Goal: Register for event/course

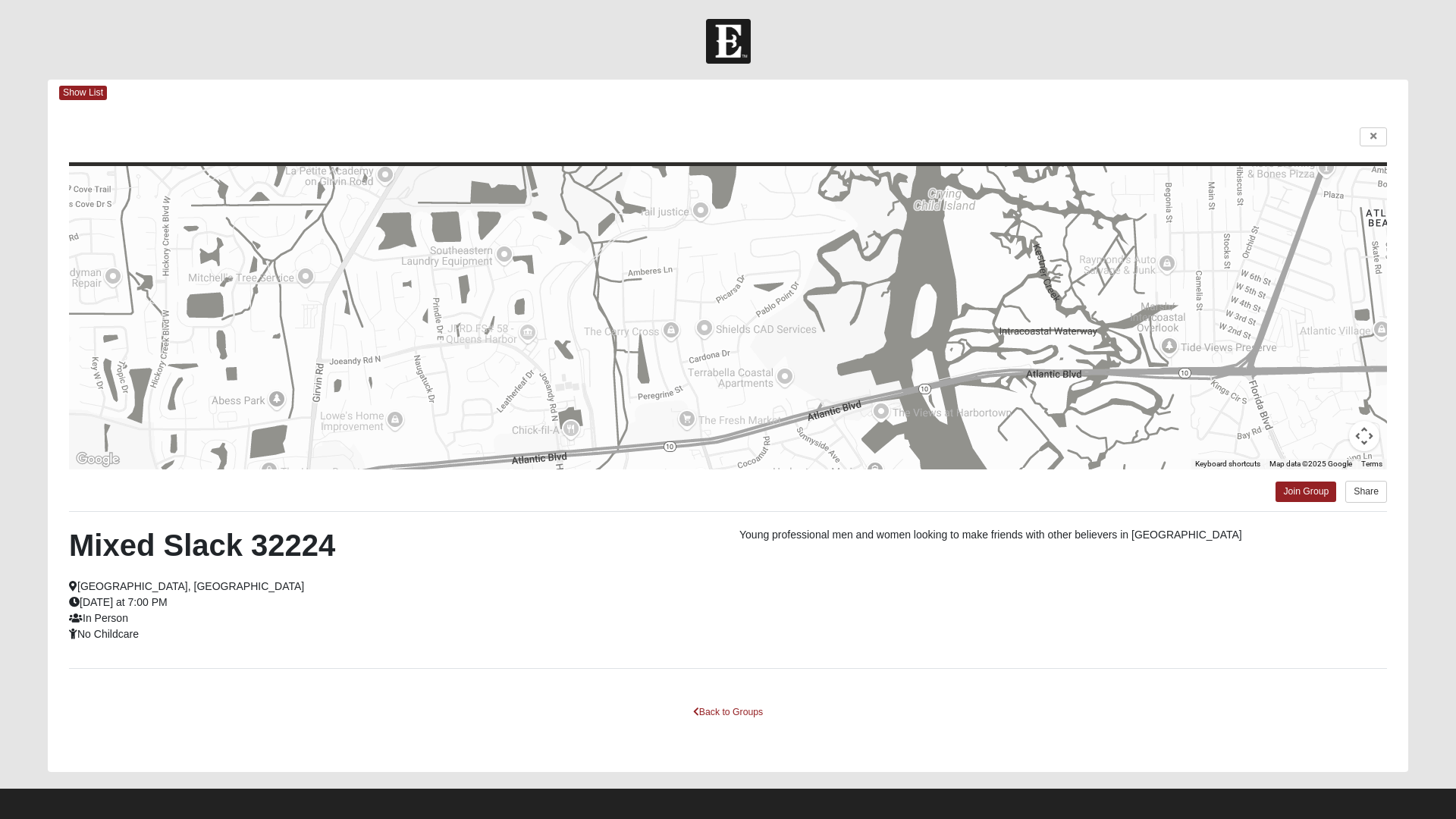
scroll to position [8, 0]
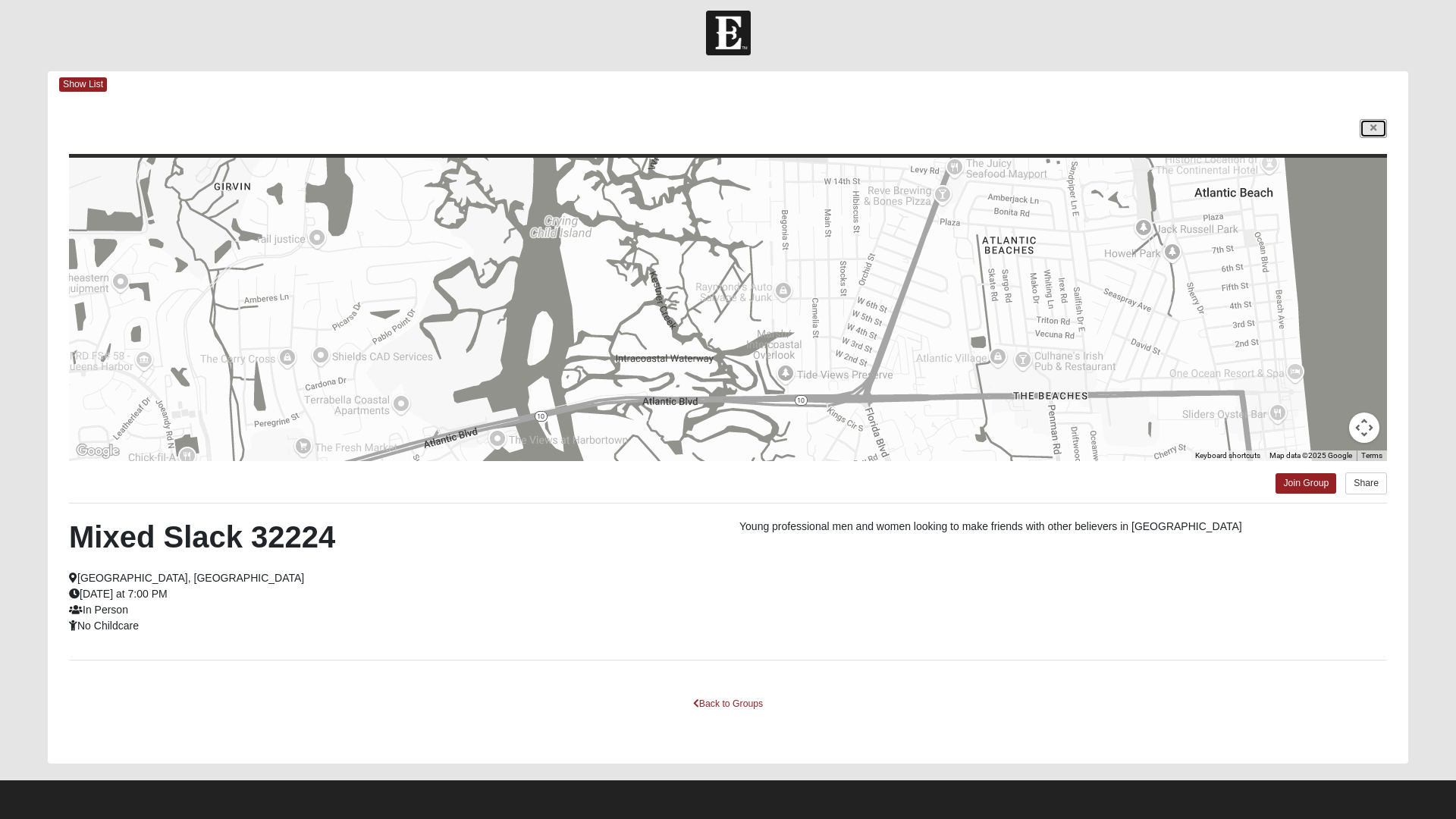
click at [1372, 129] on icon at bounding box center [1372, 128] width 6 height 9
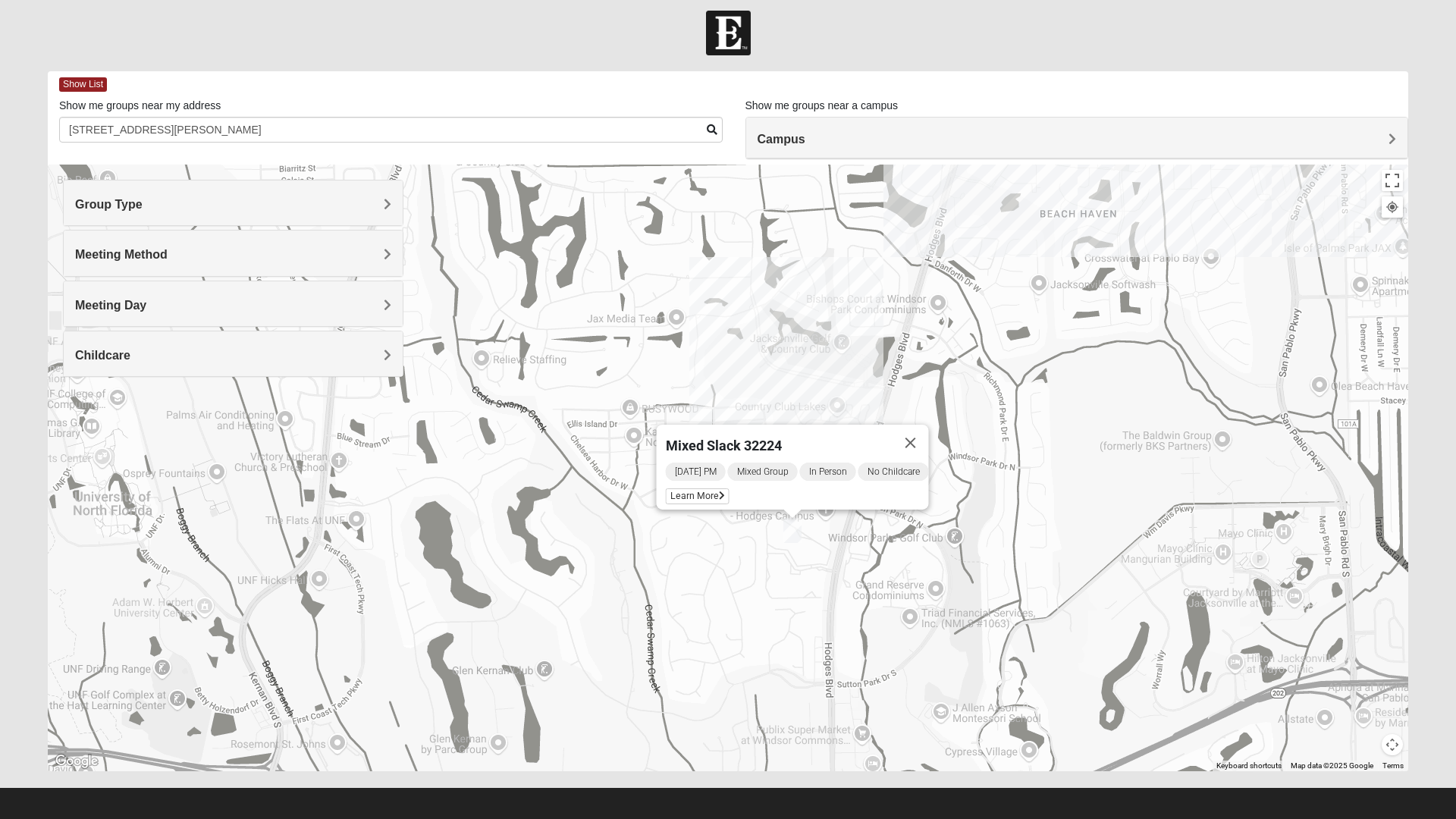
click at [920, 438] on button "Close" at bounding box center [910, 442] width 36 height 36
click at [802, 532] on img "Mixed Slack 32224" at bounding box center [792, 530] width 30 height 37
click at [945, 362] on div "Mixed Slack 32224 Friday PM Mixed Group In Person No Childcare Learn More" at bounding box center [727, 468] width 1360 height 607
click at [913, 435] on button "Close" at bounding box center [910, 442] width 36 height 36
click at [843, 427] on div "To navigate, press the arrow keys." at bounding box center [727, 468] width 1360 height 607
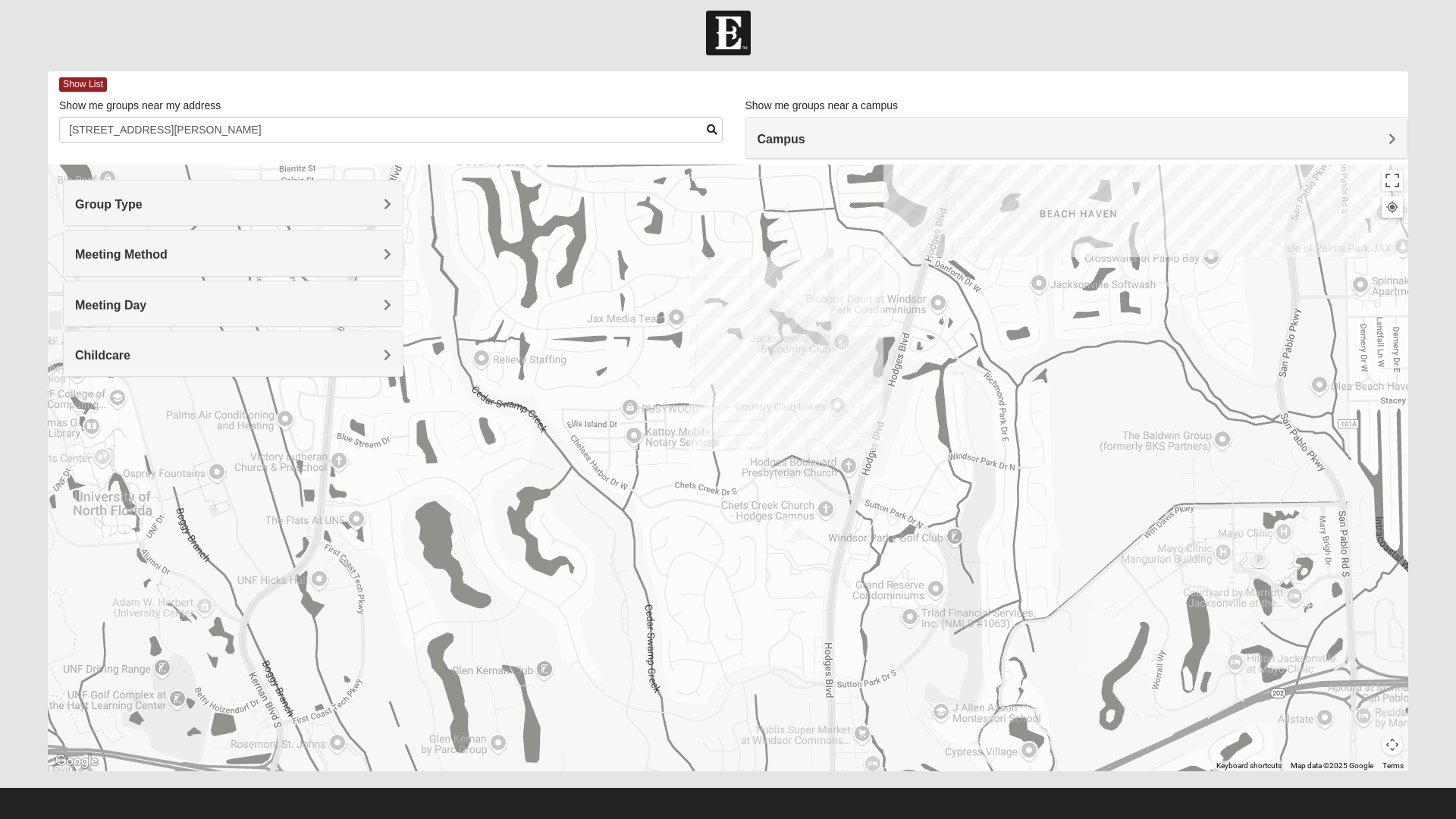
click at [787, 532] on img "Mixed Slack 32224" at bounding box center [792, 530] width 30 height 37
click at [704, 491] on span "Learn More" at bounding box center [697, 496] width 63 height 16
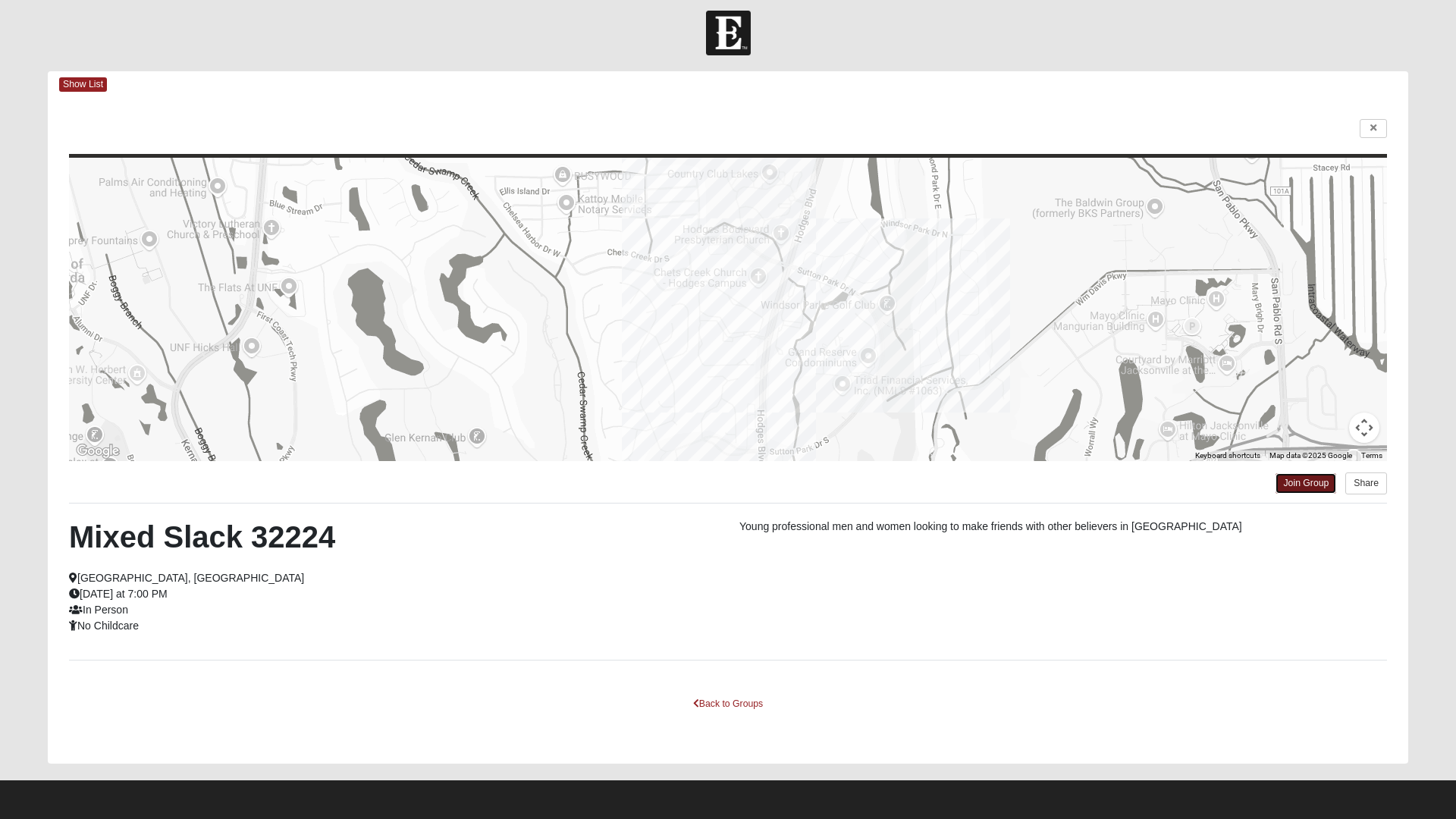
click at [1300, 484] on link "Join Group" at bounding box center [1305, 483] width 61 height 20
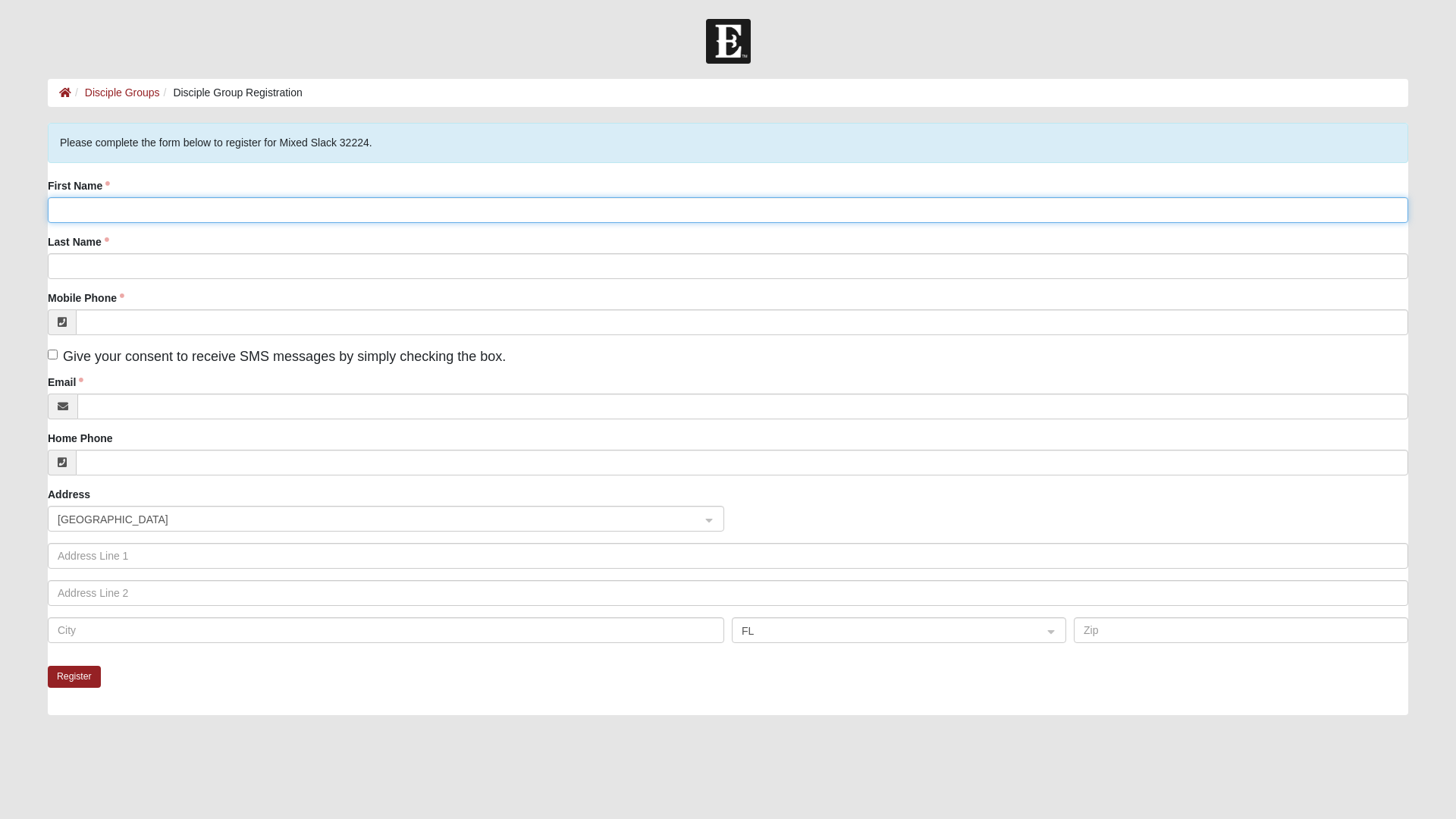
click at [262, 212] on input "First Name" at bounding box center [727, 209] width 1360 height 26
type input "[PERSON_NAME]"
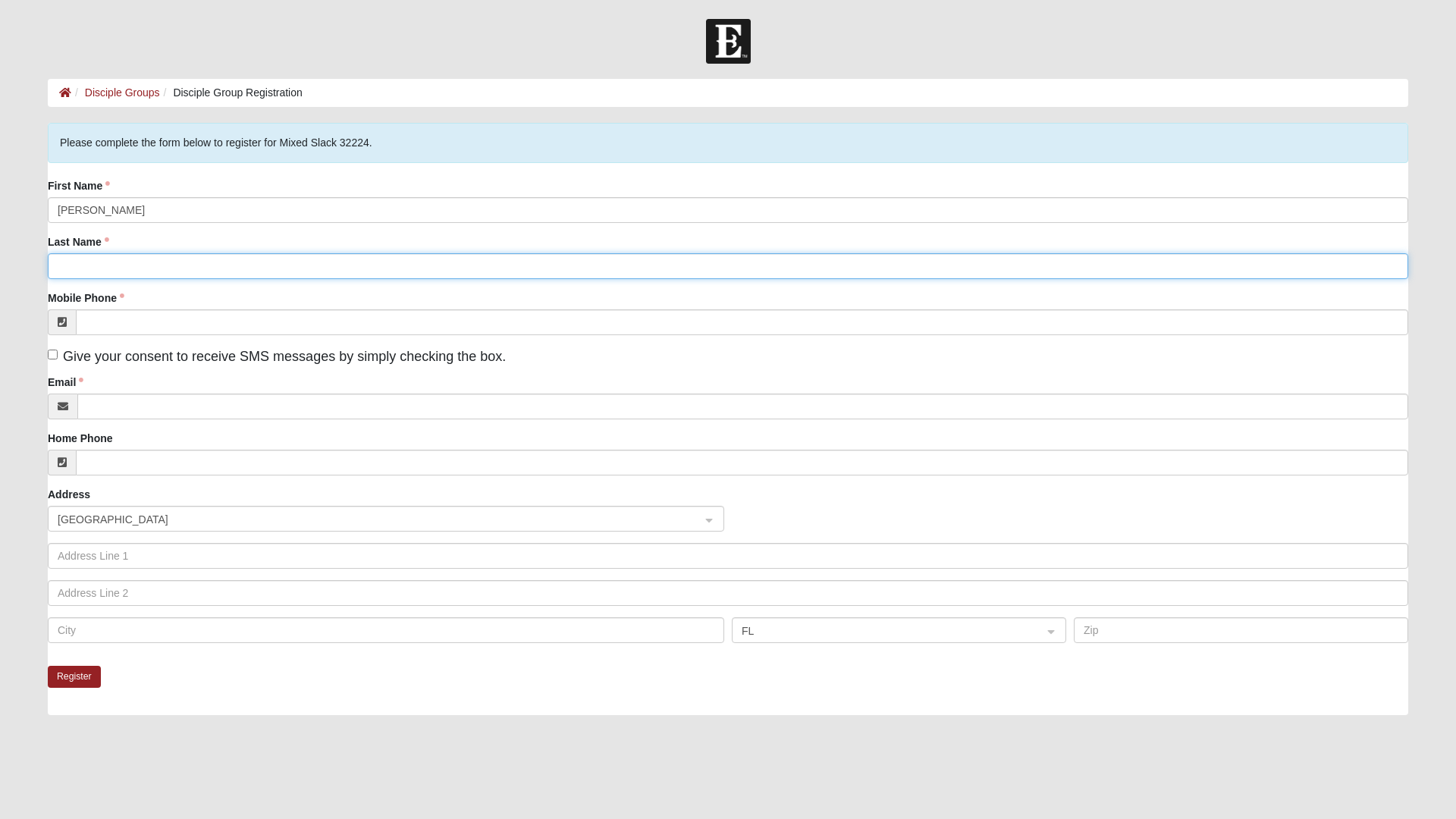
click at [229, 272] on input "Last Name" at bounding box center [727, 266] width 1360 height 26
type input "Lopez"
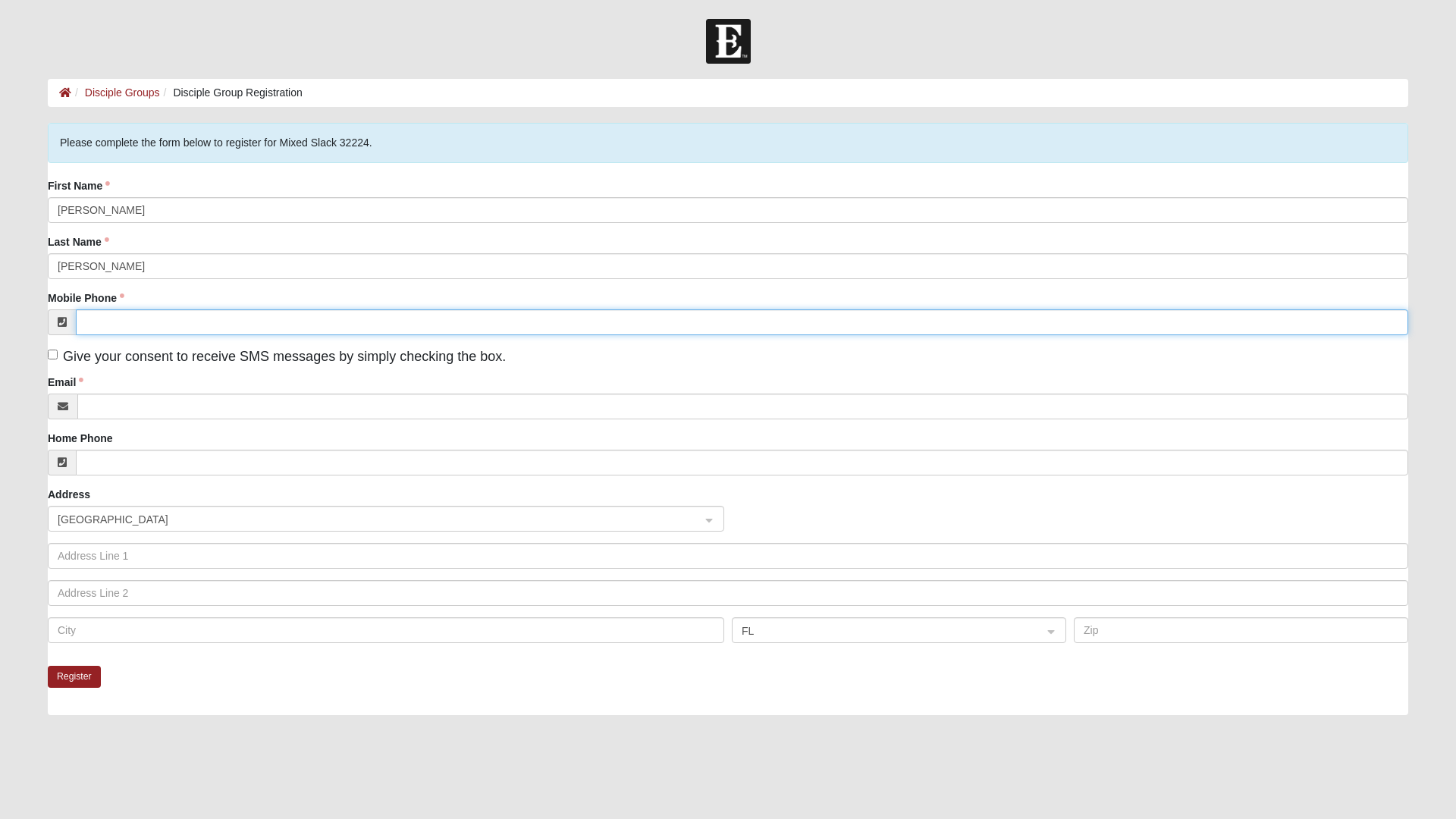
click at [262, 324] on input "Mobile Phone" at bounding box center [741, 322] width 1332 height 26
type input "(305) 796-4013"
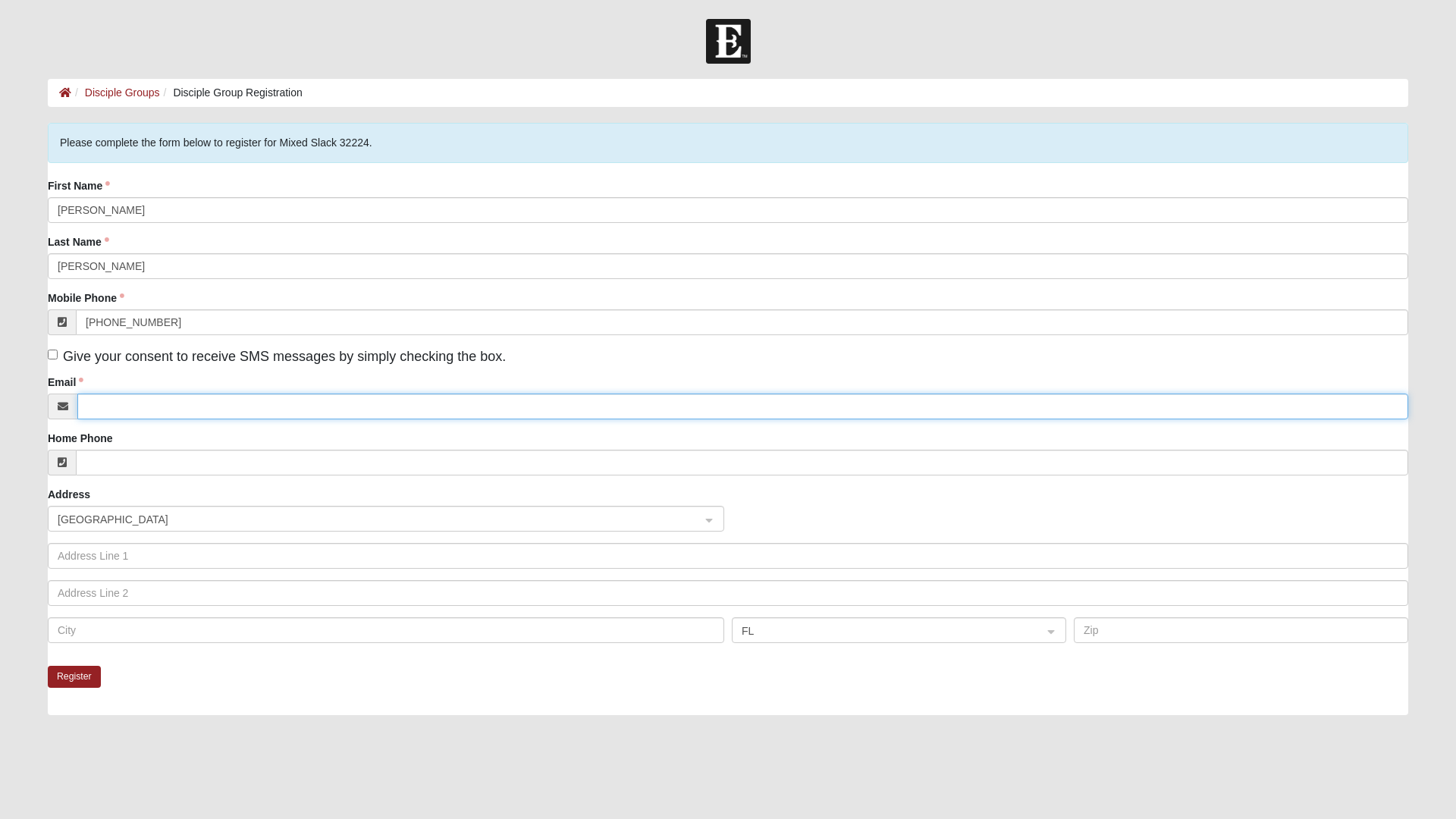
click at [409, 408] on input "Email" at bounding box center [742, 406] width 1330 height 26
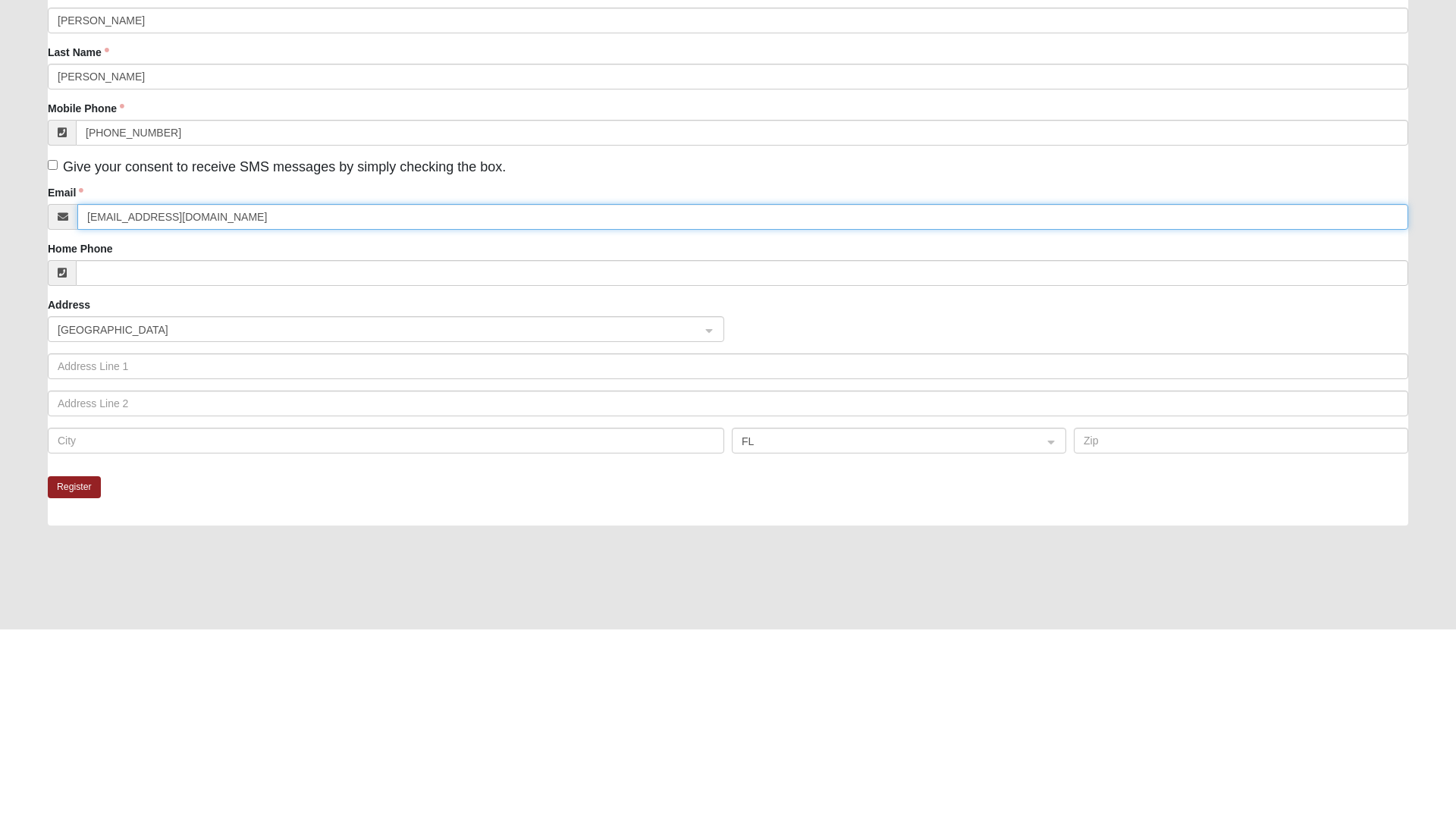
type input "Melissamlopezbba@gmail.com"
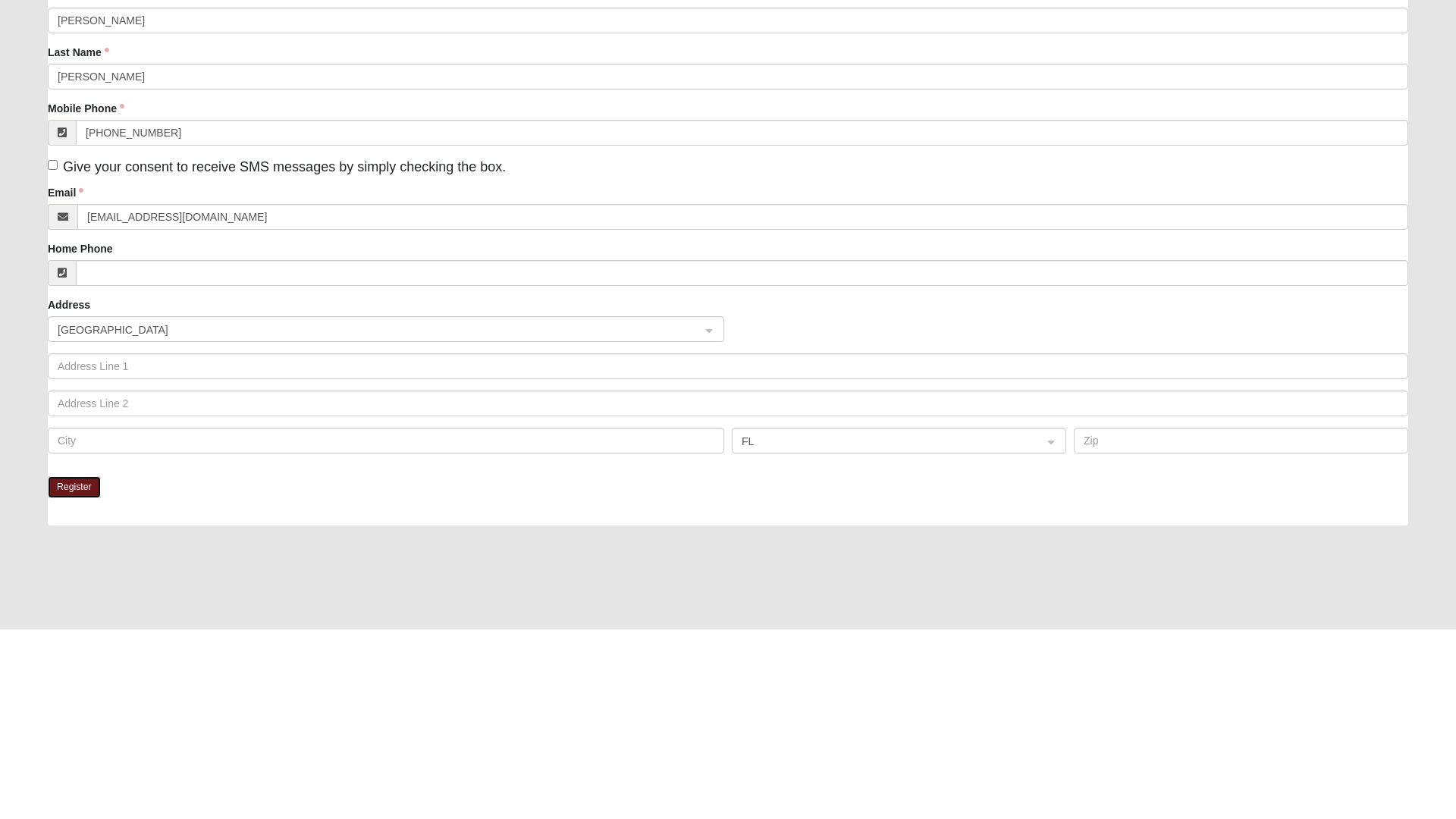
click at [83, 674] on button "Register" at bounding box center [74, 676] width 53 height 22
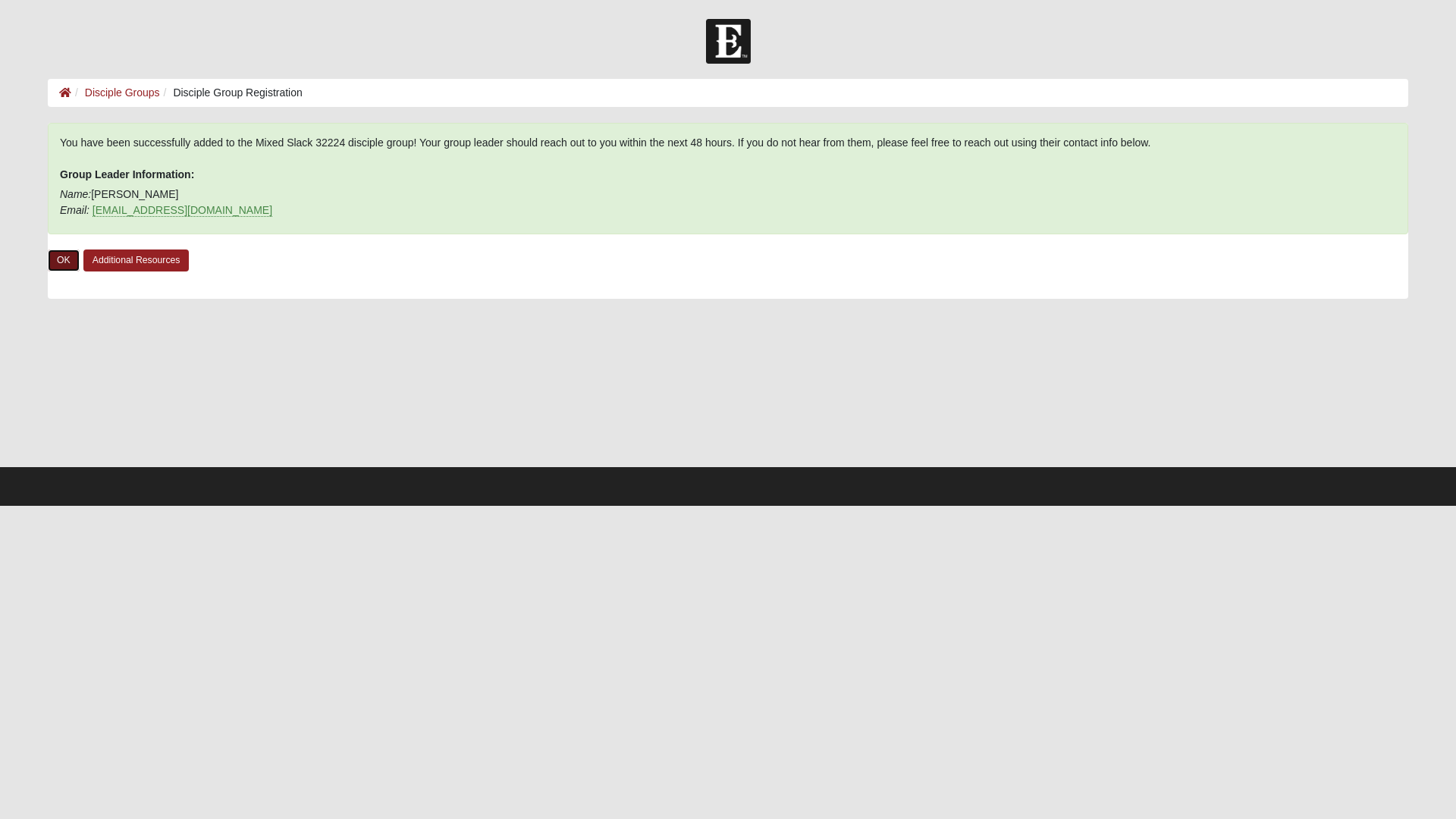
click at [63, 261] on link "OK" at bounding box center [63, 260] width 32 height 22
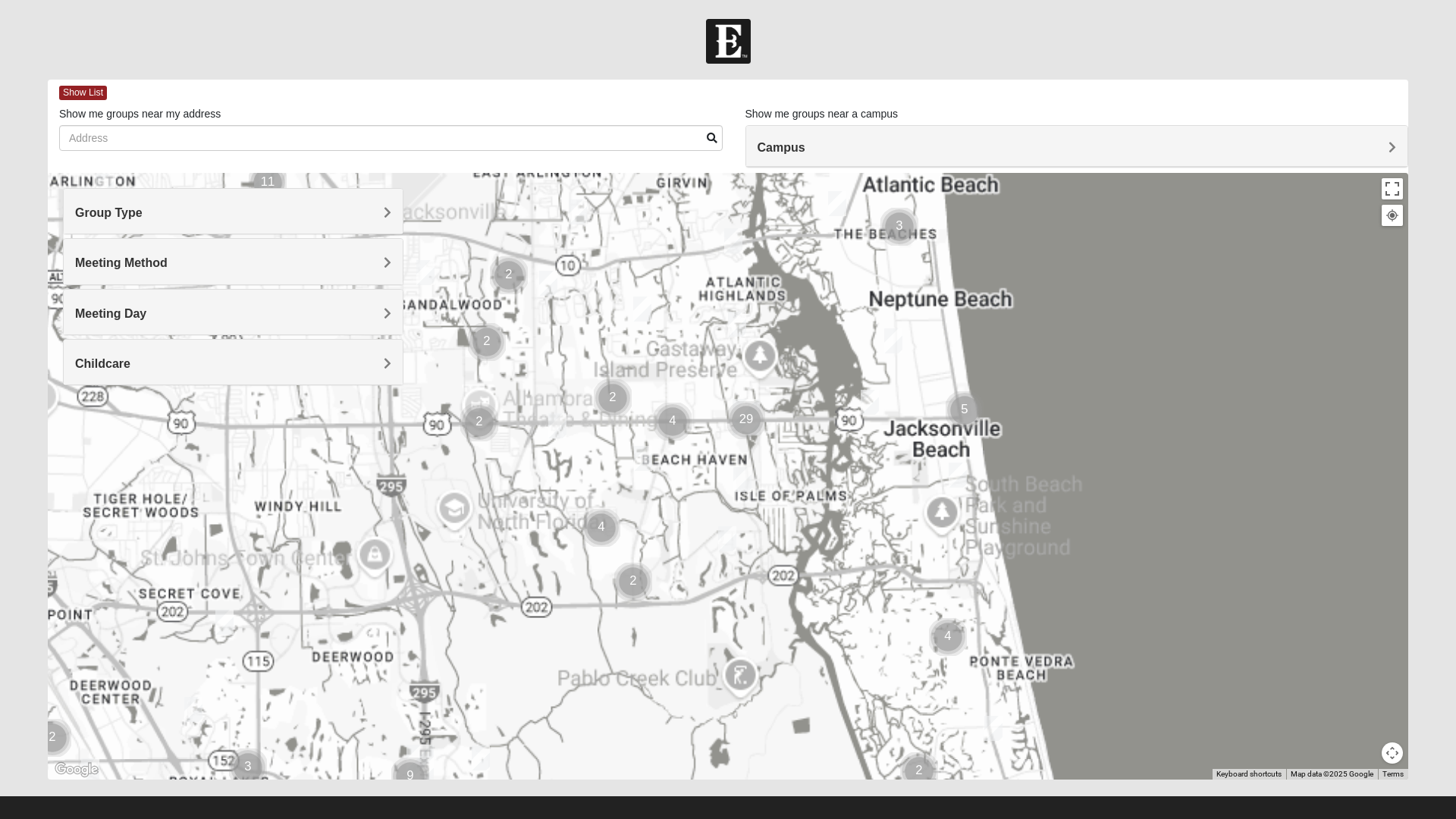
click at [742, 574] on div at bounding box center [727, 477] width 1360 height 607
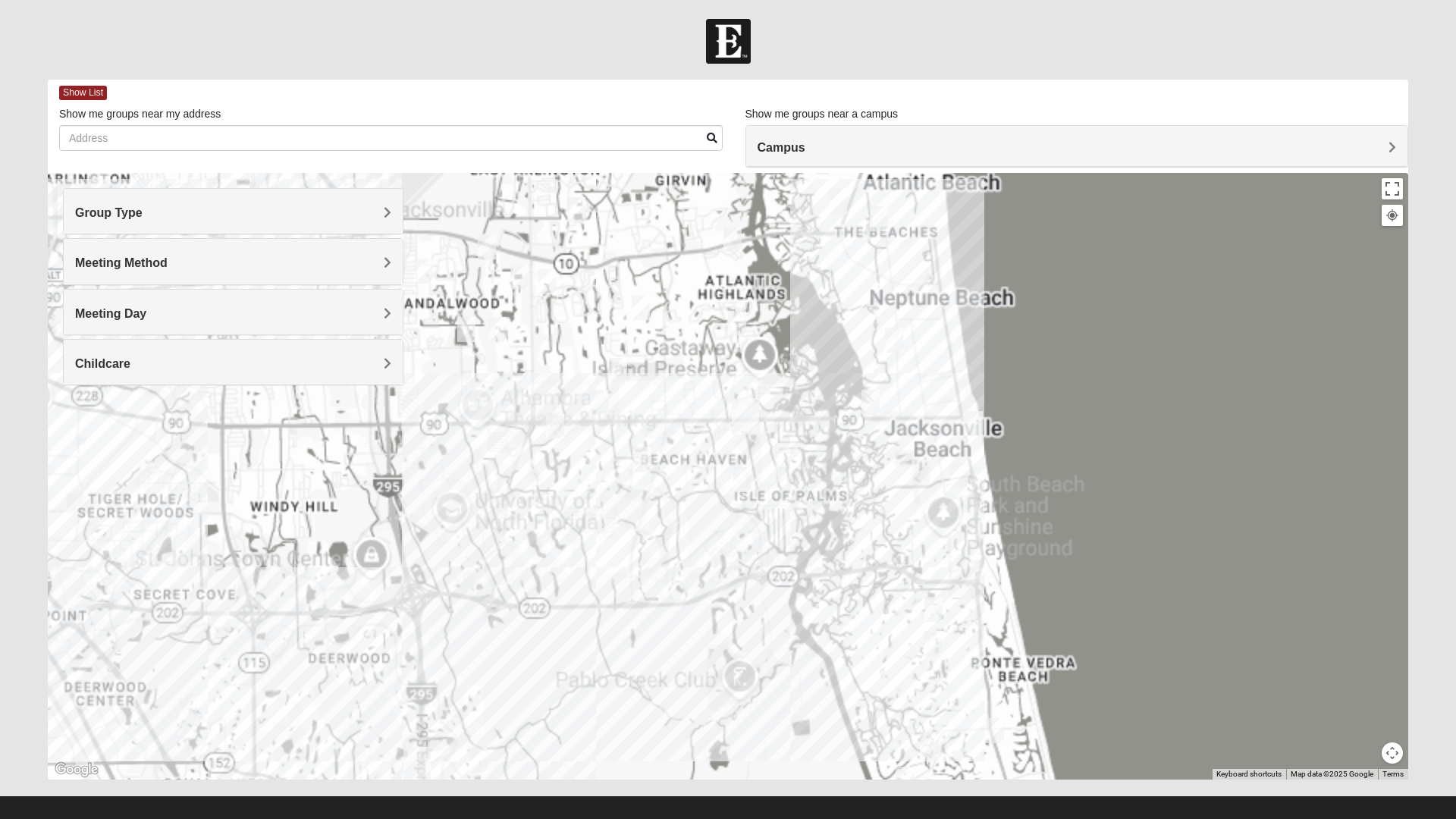
click at [726, 535] on img "Mens Schell 32224" at bounding box center [726, 539] width 30 height 37
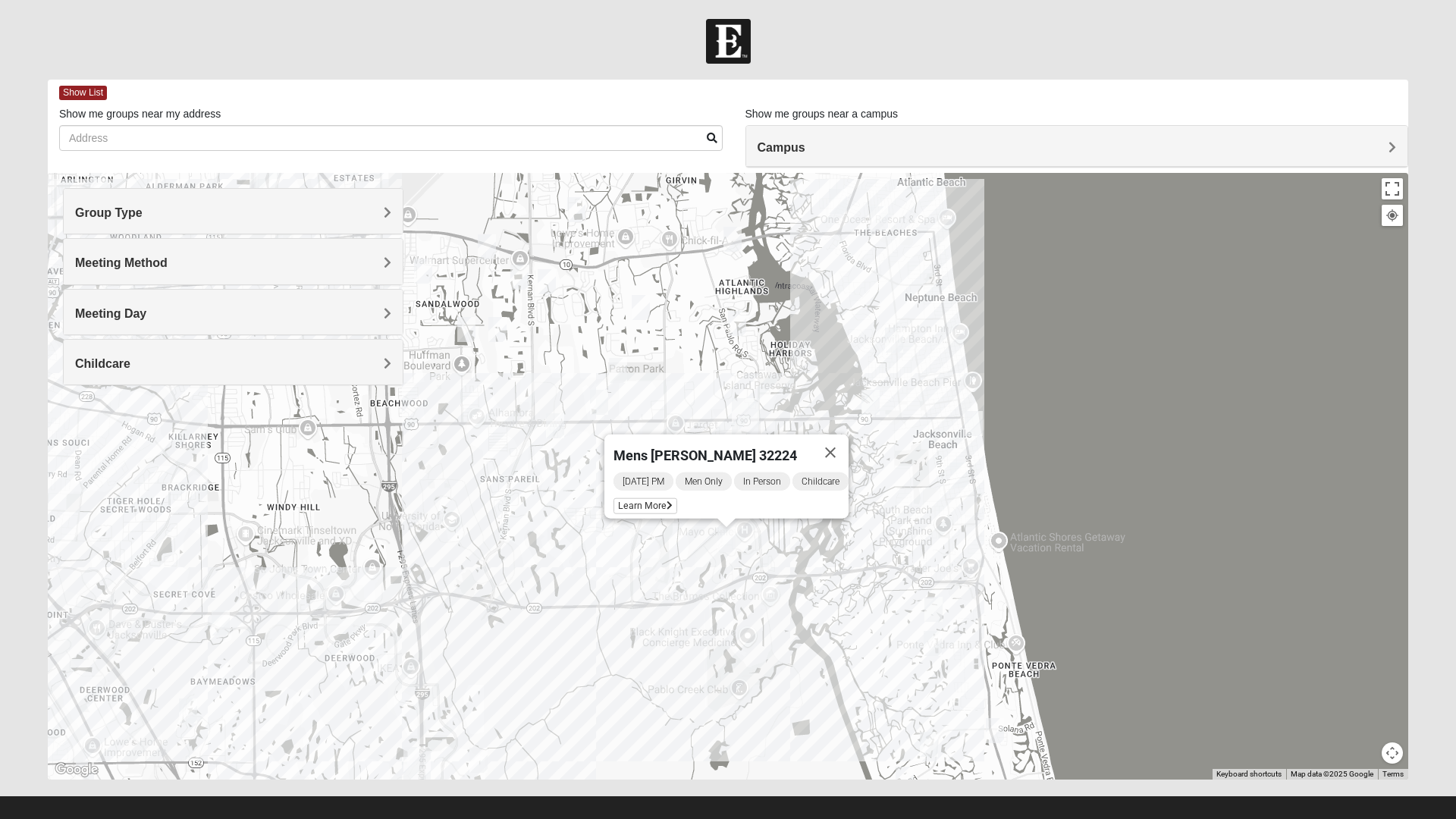
click at [556, 433] on img "1825 Womens Largin 32224" at bounding box center [555, 426] width 30 height 37
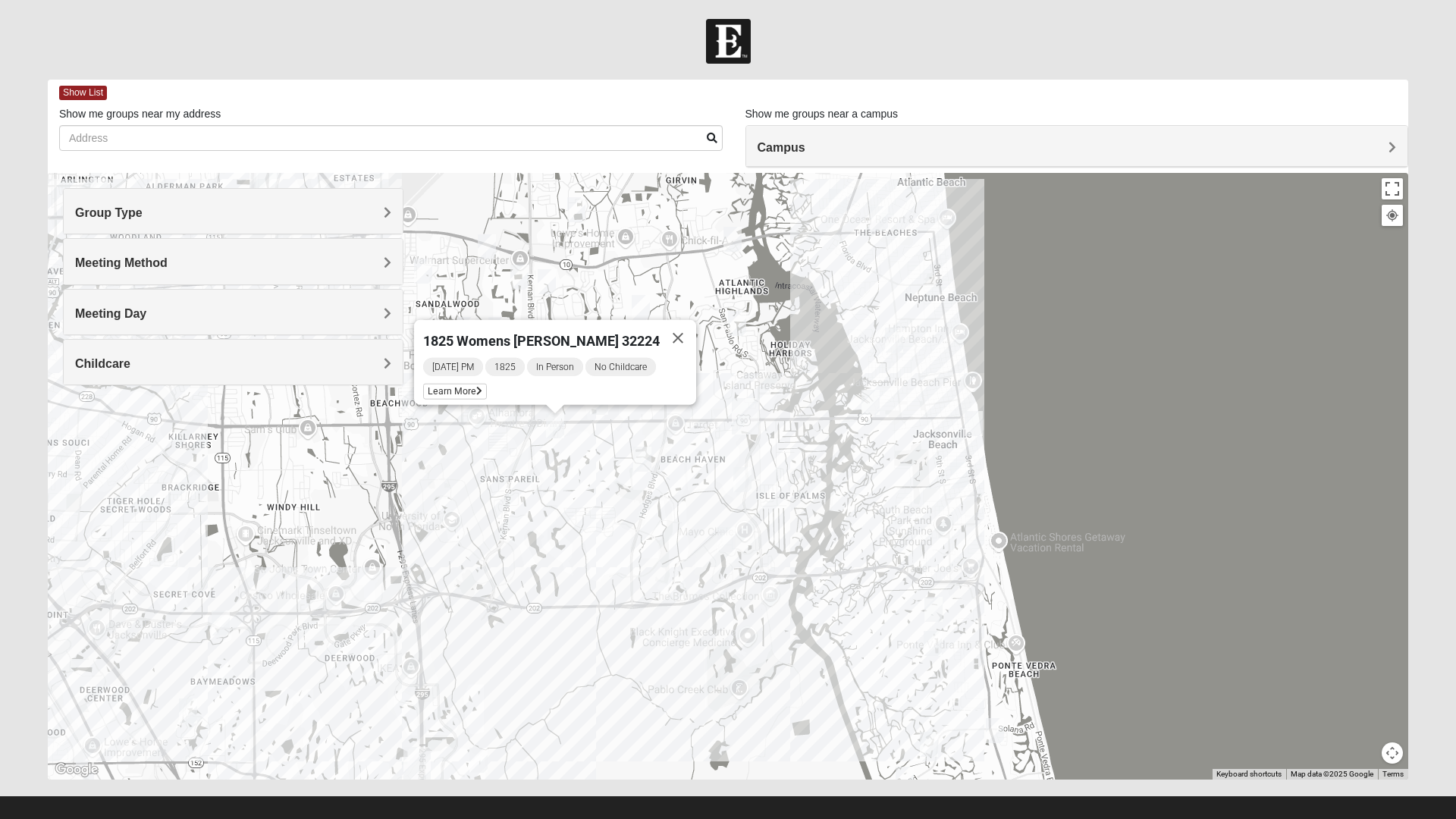
click at [642, 456] on img "1825 Mens Cason 32224" at bounding box center [642, 459] width 30 height 37
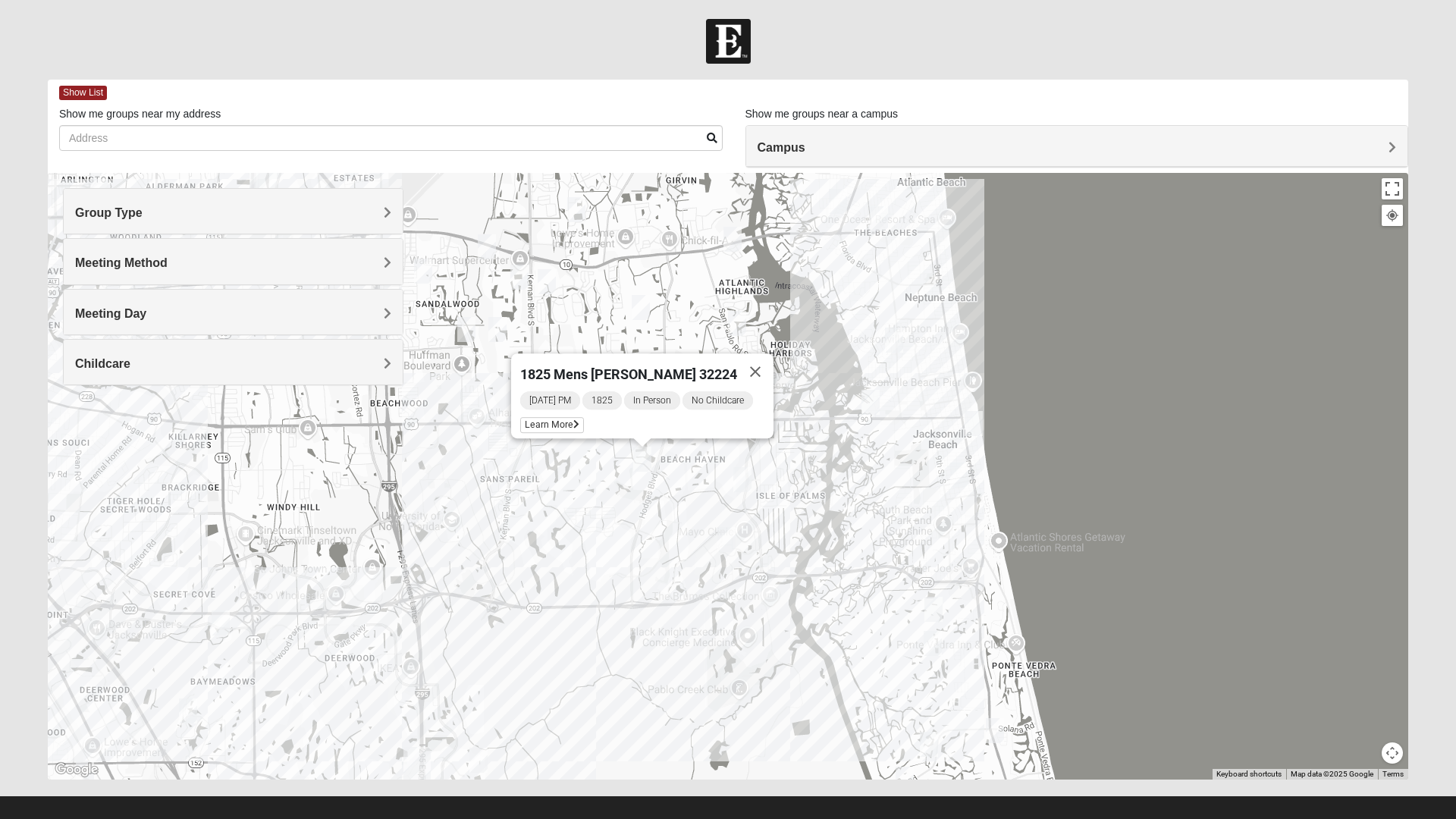
click at [873, 402] on img "Mixed Schneider 32250" at bounding box center [870, 402] width 30 height 37
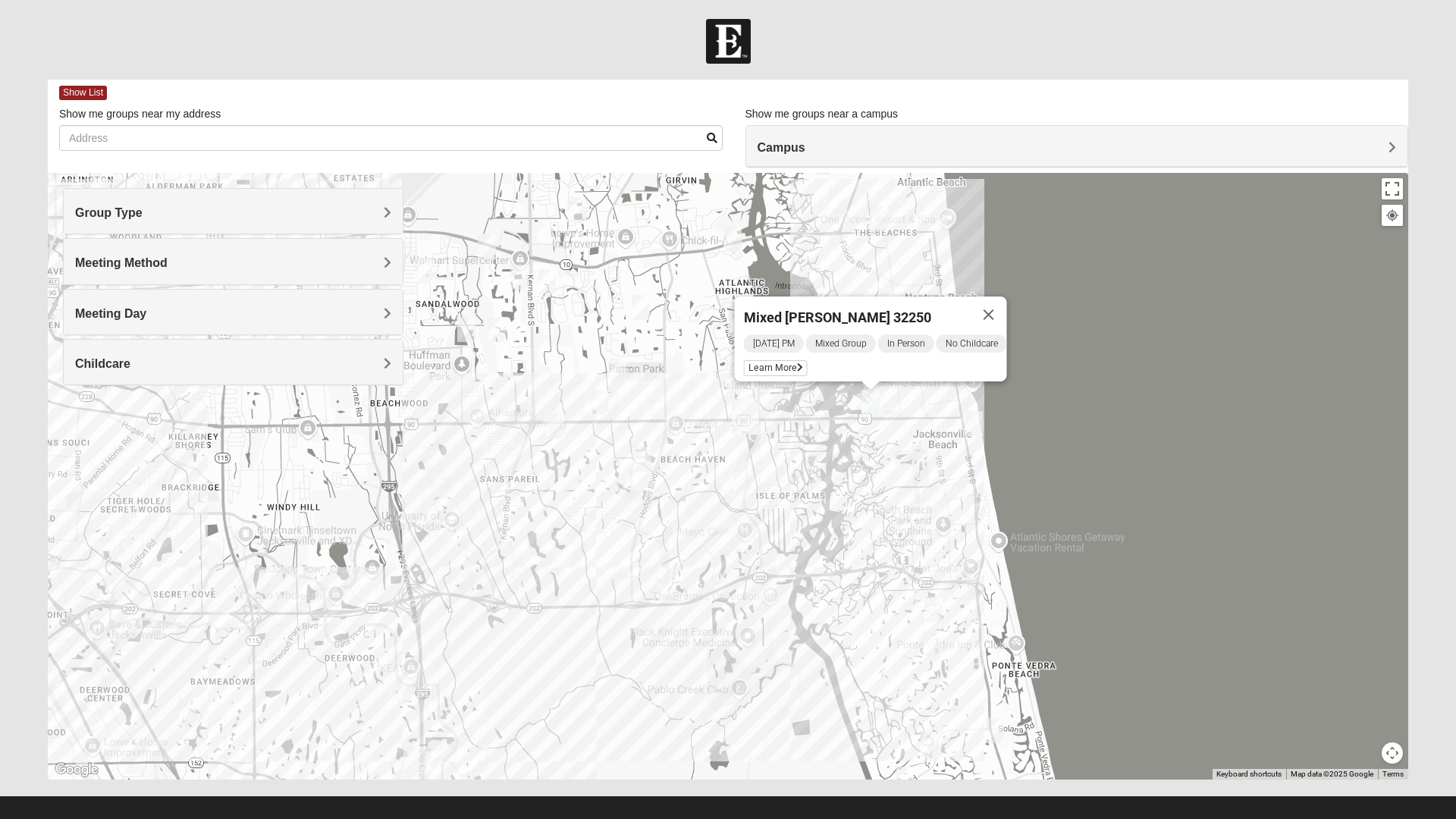
click at [998, 306] on button "Close" at bounding box center [988, 314] width 36 height 36
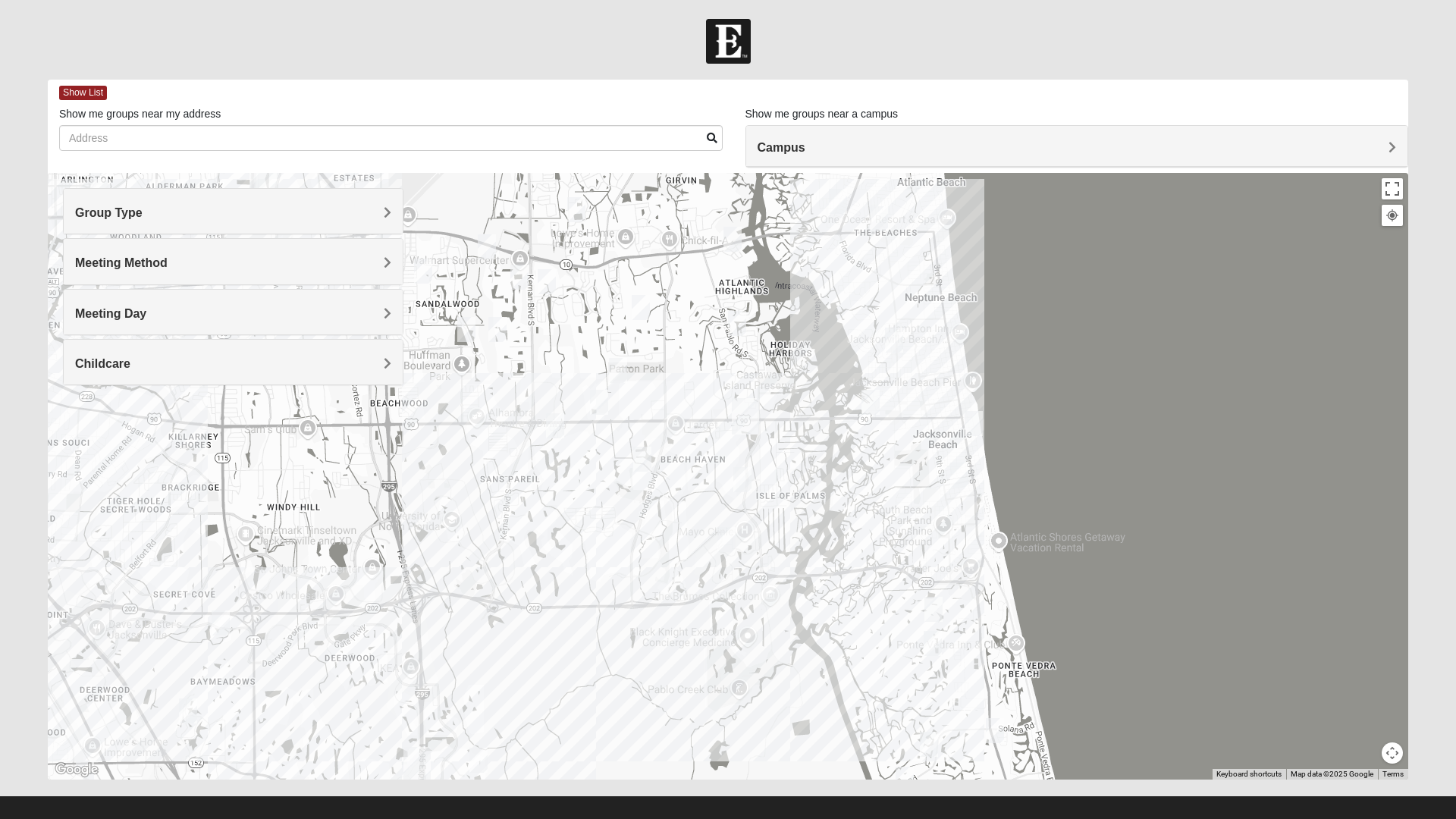
click at [919, 740] on img "Womens Paul 32082" at bounding box center [928, 744] width 30 height 37
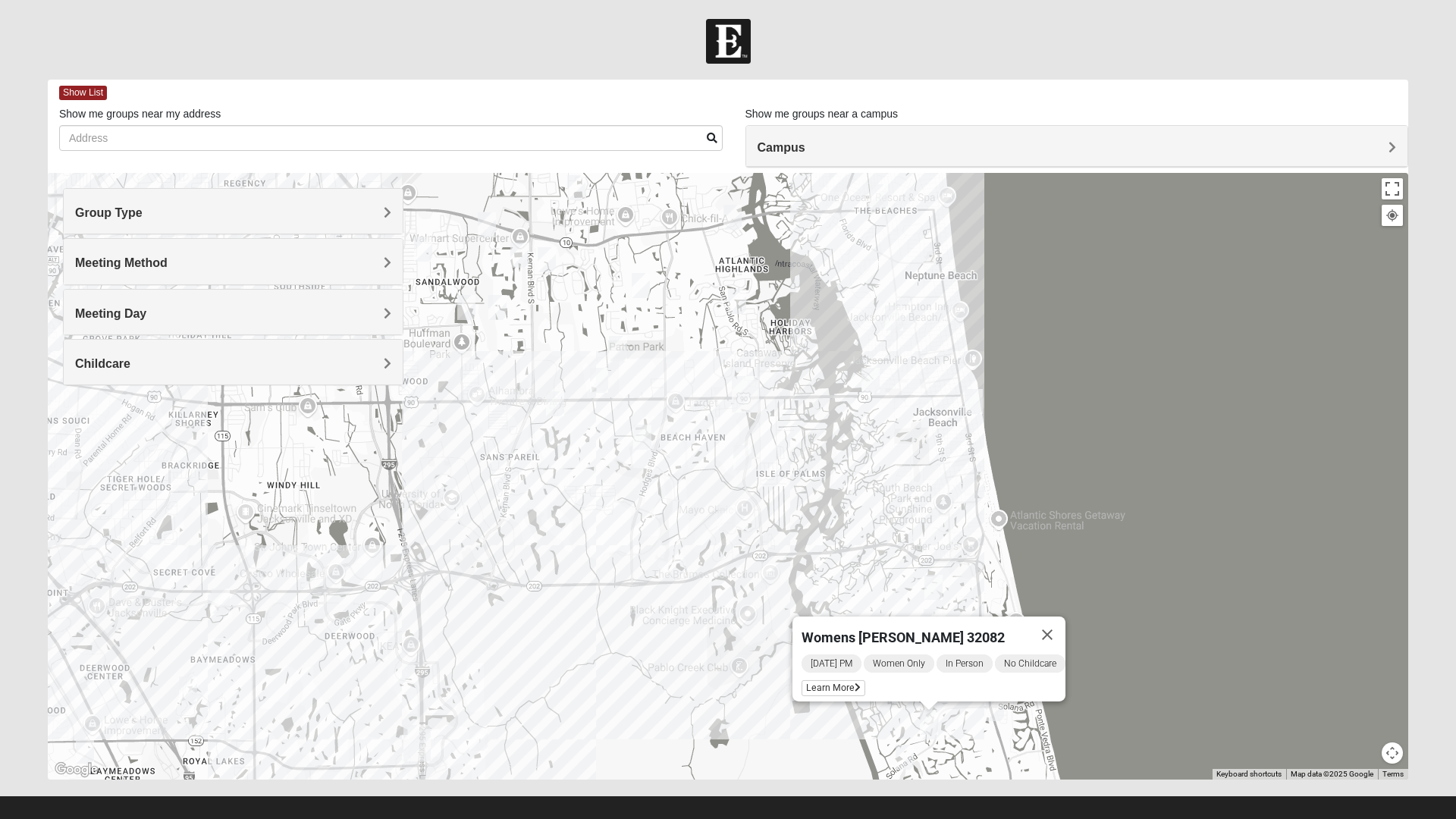
click at [929, 735] on img "Womens Paul 32082" at bounding box center [928, 722] width 30 height 37
click at [830, 683] on span "Learn More" at bounding box center [833, 688] width 63 height 16
